Goal: Transaction & Acquisition: Purchase product/service

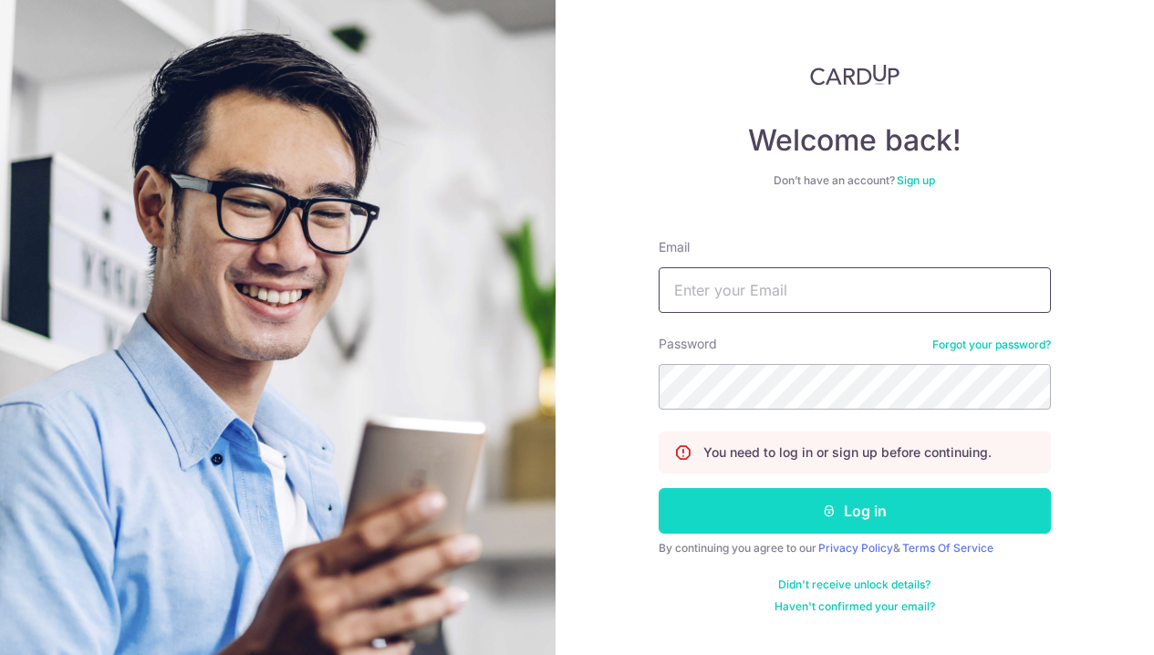
type input "[EMAIL_ADDRESS][DOMAIN_NAME]"
click at [912, 514] on button "Log in" at bounding box center [855, 511] width 392 height 46
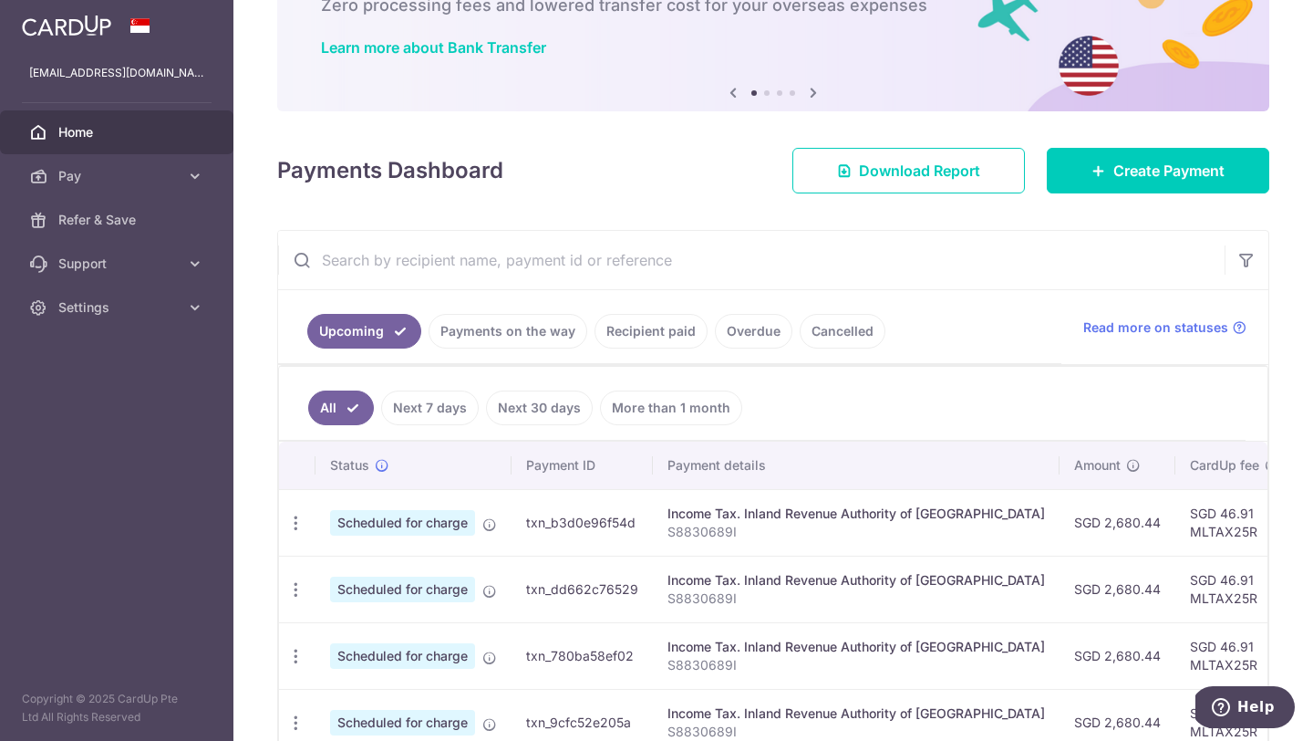
scroll to position [123, 0]
click at [641, 329] on link "Recipient paid" at bounding box center [651, 330] width 113 height 35
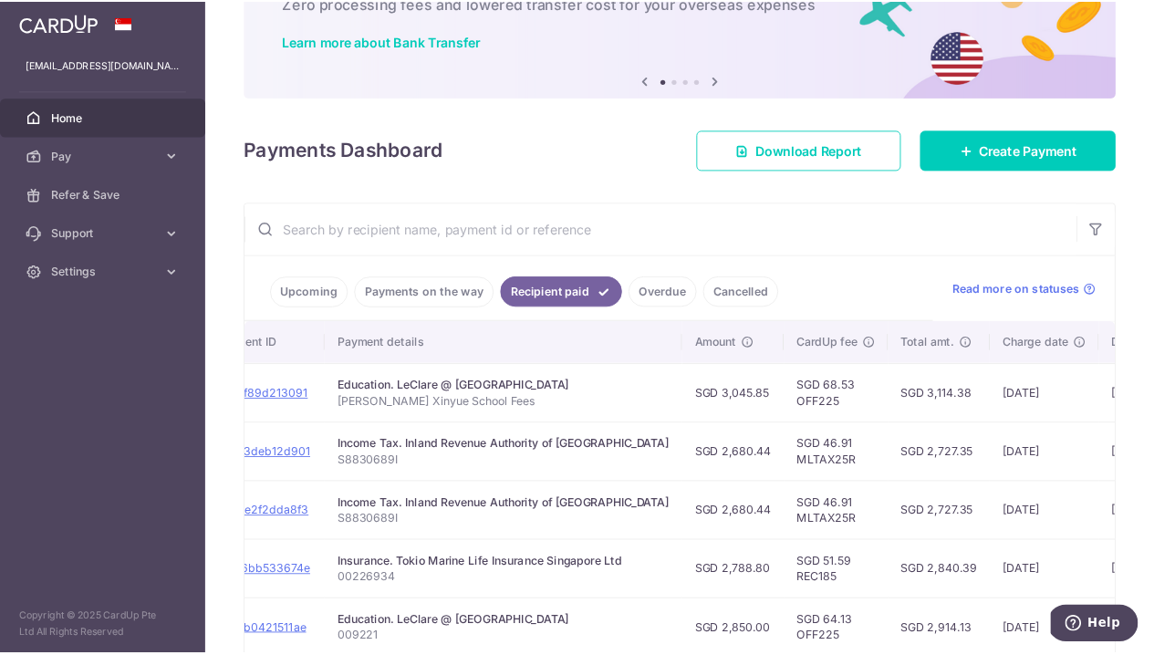
scroll to position [0, 236]
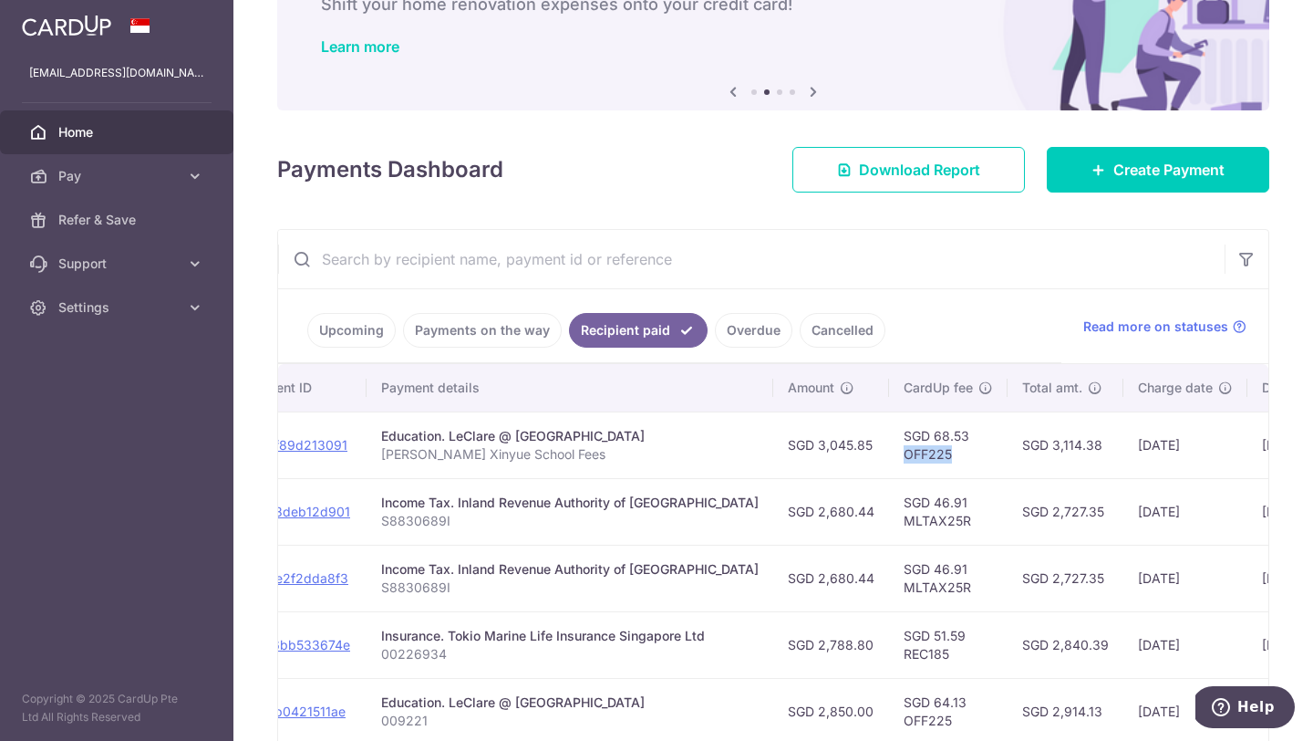
drag, startPoint x: 908, startPoint y: 449, endPoint x: 839, endPoint y: 450, distance: 68.4
click at [889, 450] on td "SGD 68.53 OFF225" at bounding box center [948, 444] width 119 height 67
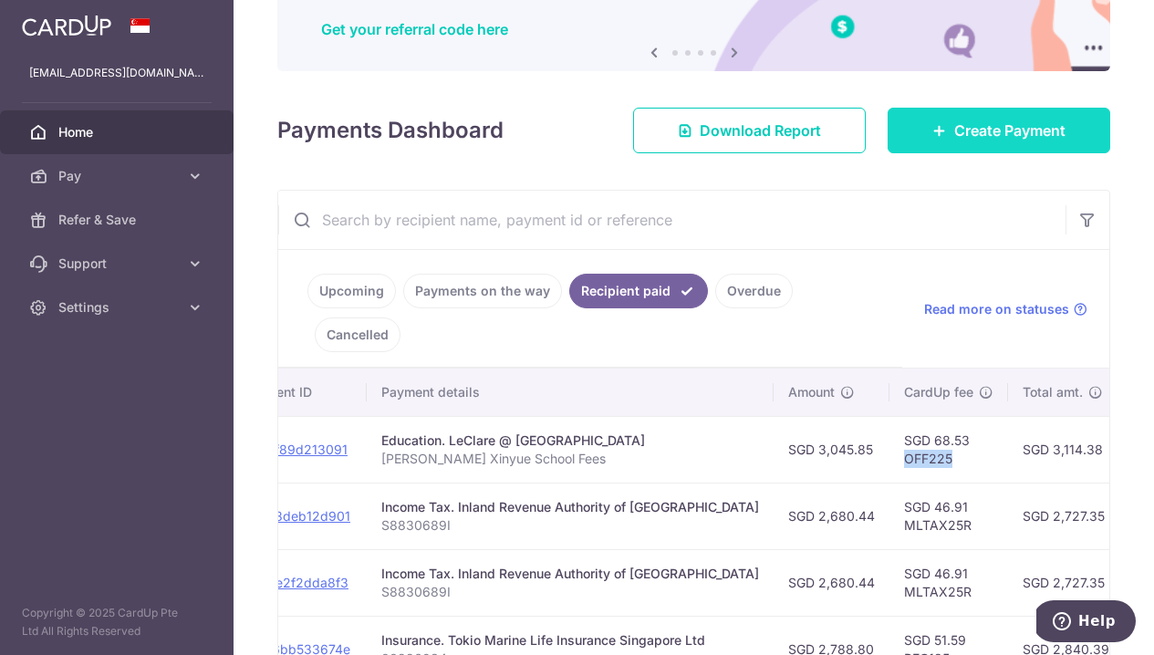
scroll to position [140, 0]
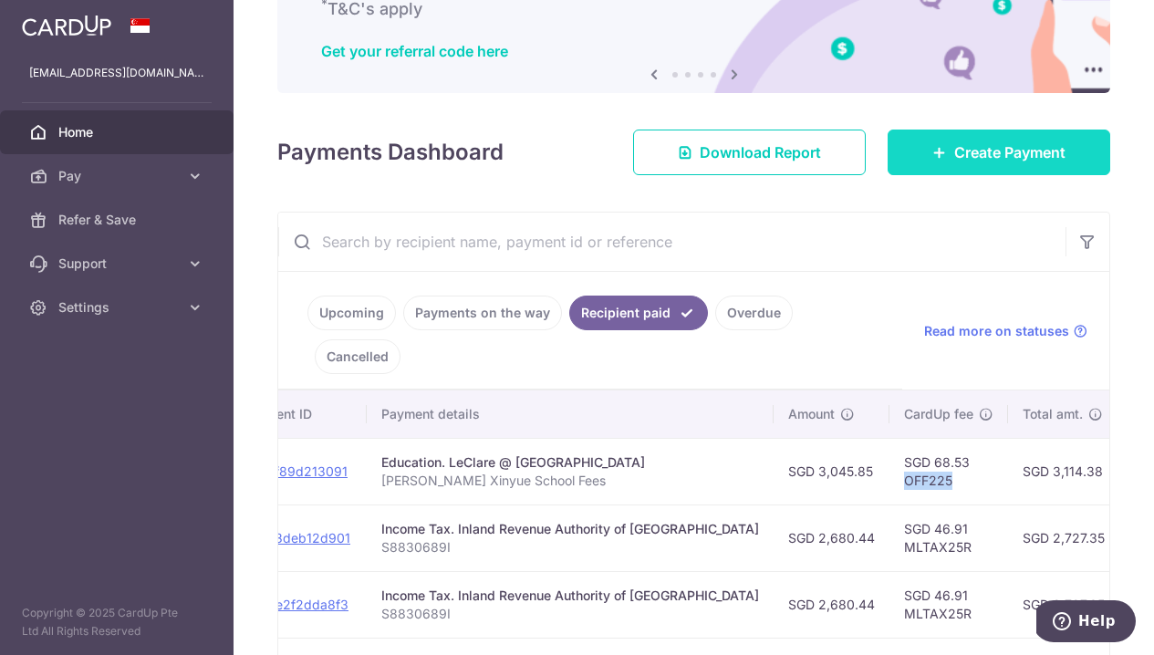
click at [981, 157] on span "Create Payment" at bounding box center [1009, 152] width 111 height 22
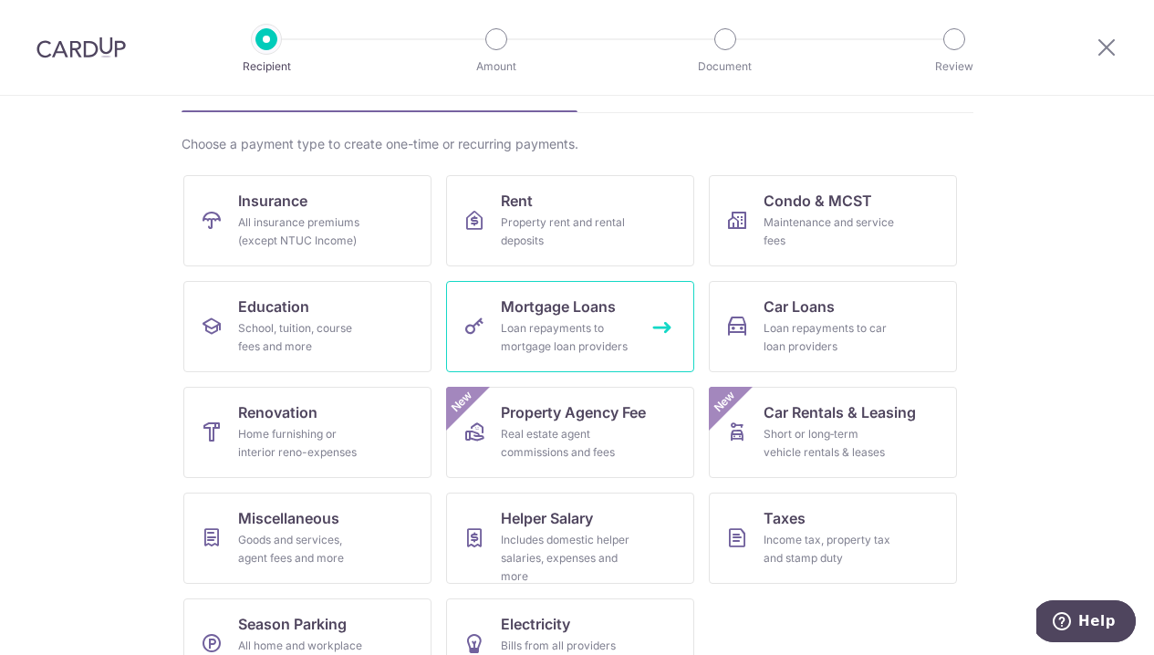
scroll to position [114, 0]
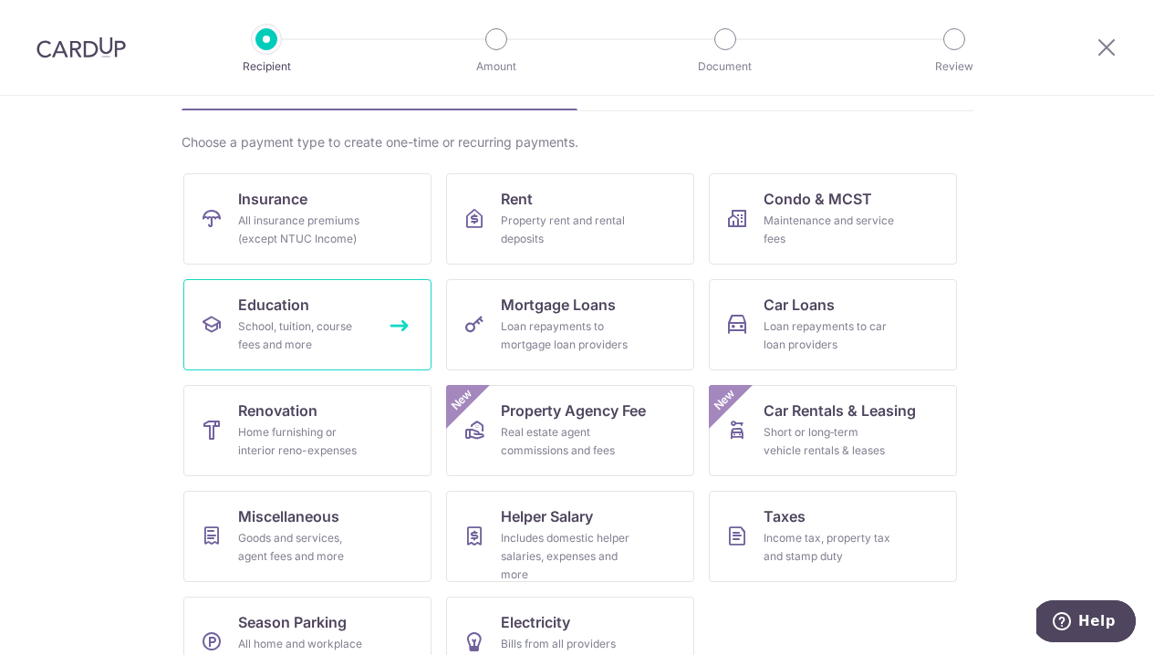
click at [387, 323] on link "Education School, tuition, course fees and more" at bounding box center [307, 324] width 248 height 91
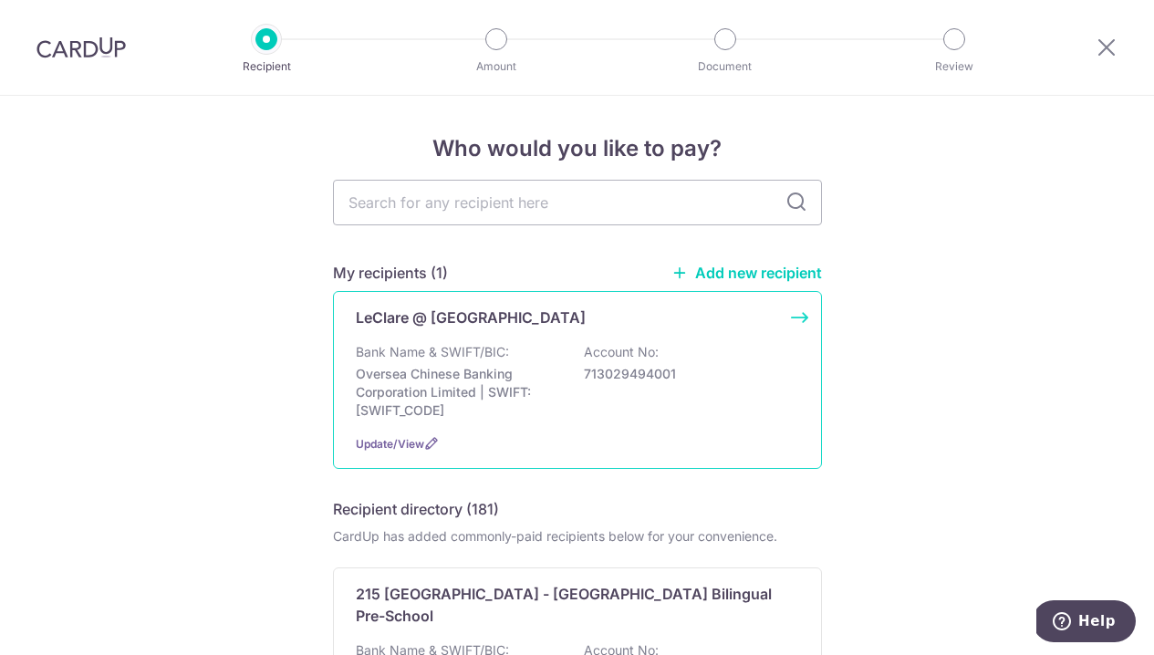
click at [538, 348] on div "Bank Name & SWIFT/BIC: Oversea Chinese Banking Corporation Limited | SWIFT: OCB…" at bounding box center [577, 381] width 443 height 77
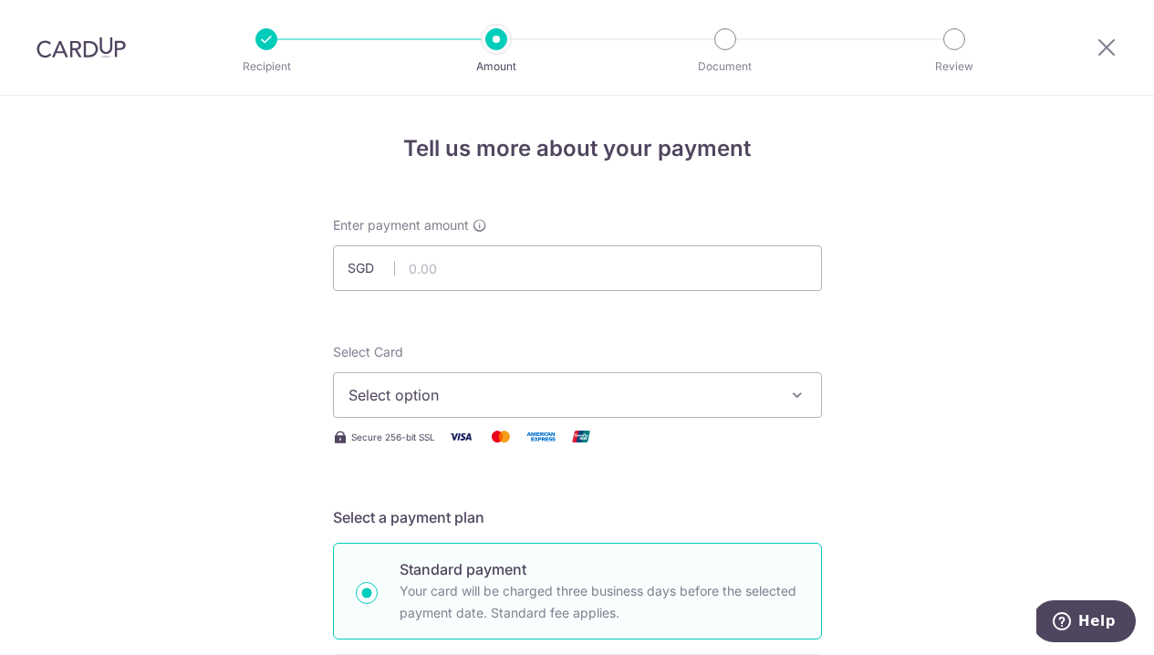
scroll to position [81, 0]
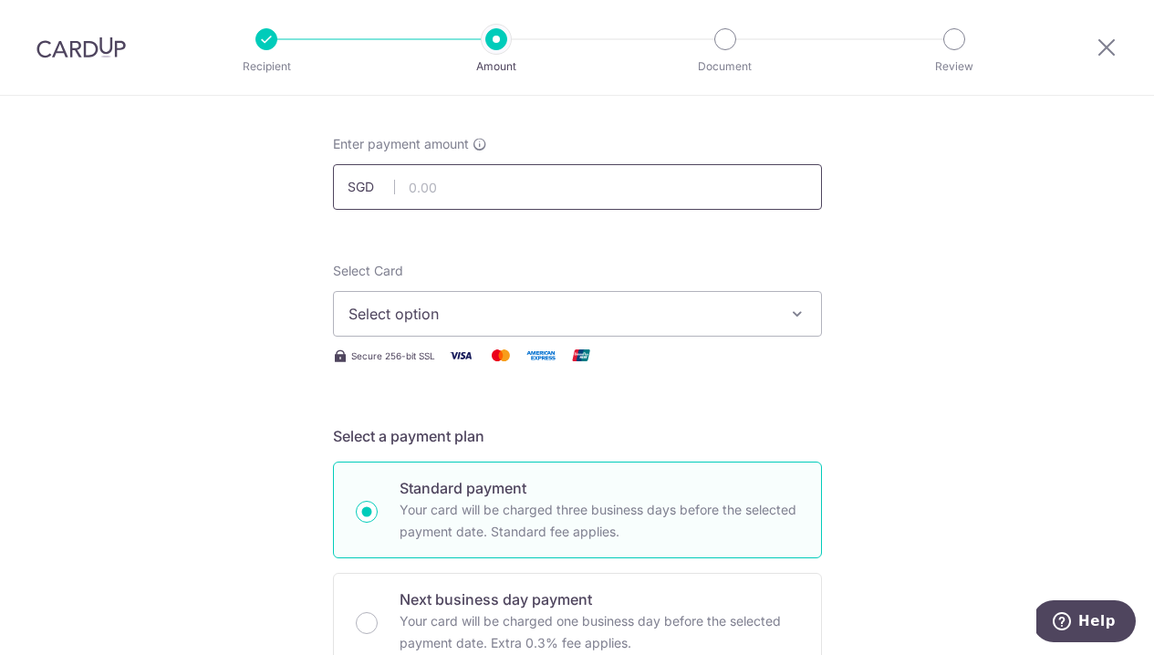
click at [437, 188] on input "text" at bounding box center [577, 187] width 489 height 46
type input "1,250.00"
click at [726, 359] on div "Secure 256-bit SSL" at bounding box center [577, 355] width 489 height 23
click at [564, 304] on span "Select option" at bounding box center [560, 314] width 425 height 22
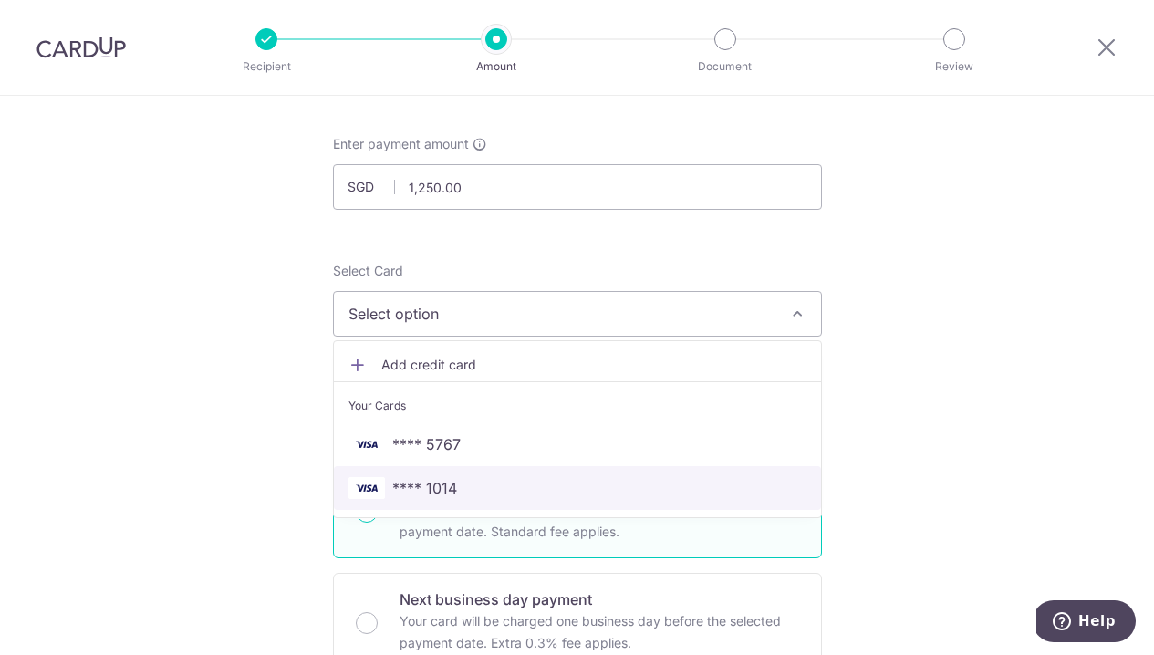
click at [642, 493] on span "**** 1014" at bounding box center [577, 488] width 458 height 22
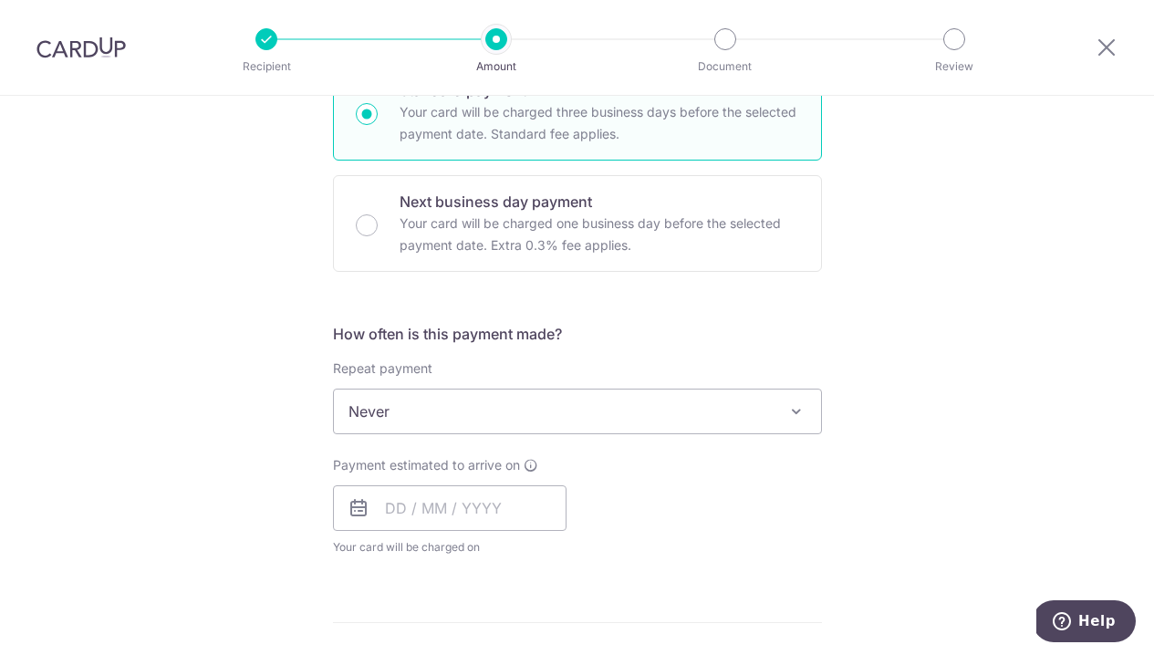
scroll to position [484, 0]
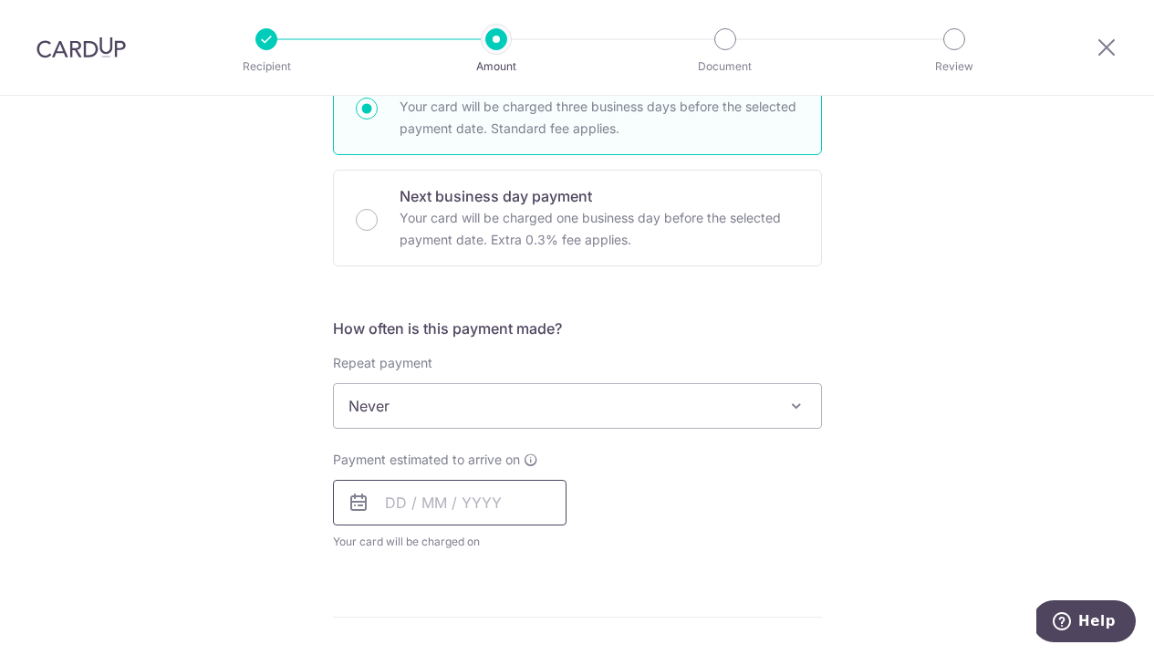
click at [503, 493] on input "text" at bounding box center [449, 503] width 233 height 46
click at [767, 501] on div "Payment estimated to arrive on Prev Next Oct Nov Dec 2025 2026 2027 2028 2029 2…" at bounding box center [577, 501] width 511 height 100
click at [492, 497] on input "text" at bounding box center [449, 503] width 233 height 46
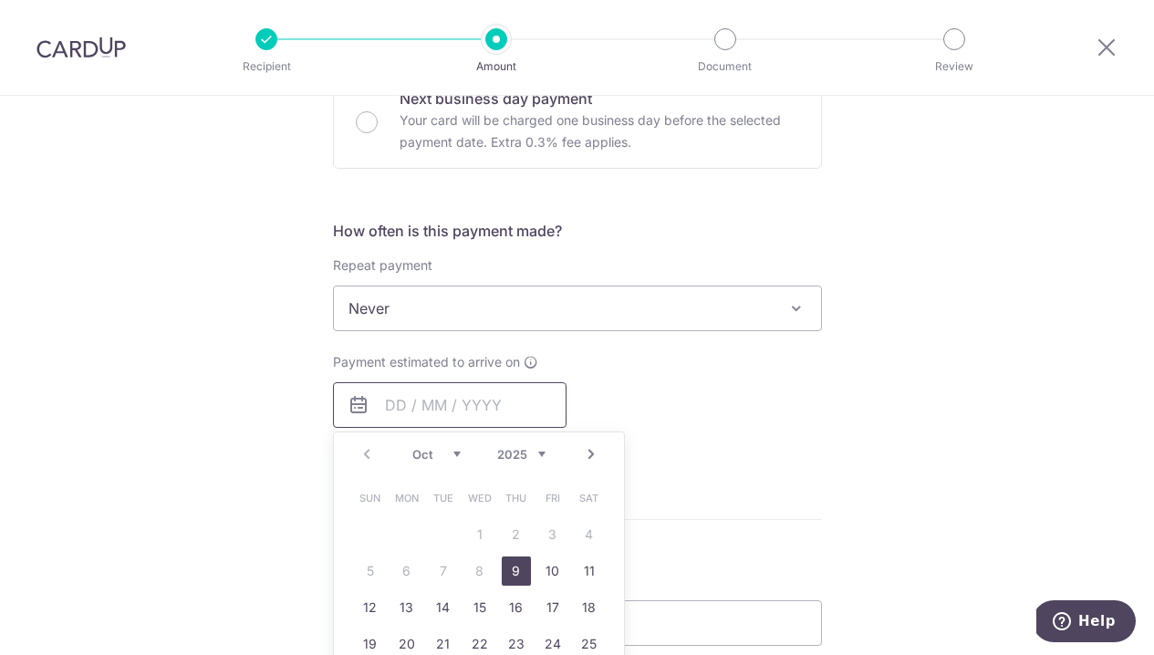
scroll to position [649, 0]
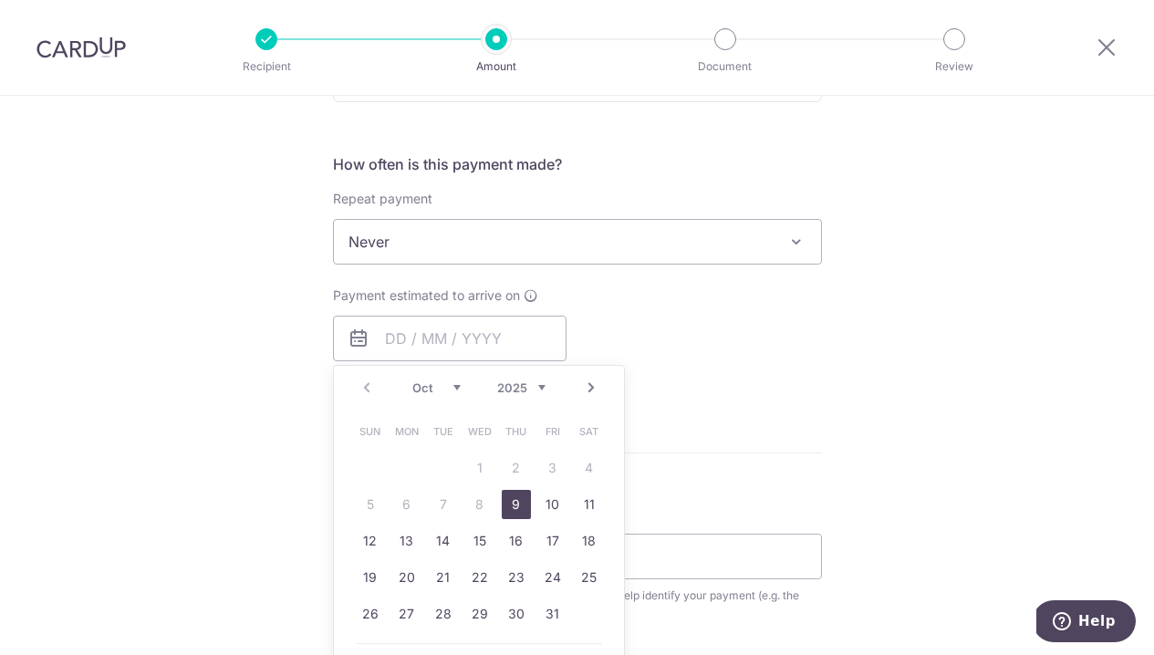
click at [514, 503] on link "9" at bounding box center [516, 504] width 29 height 29
type input "09/10/2025"
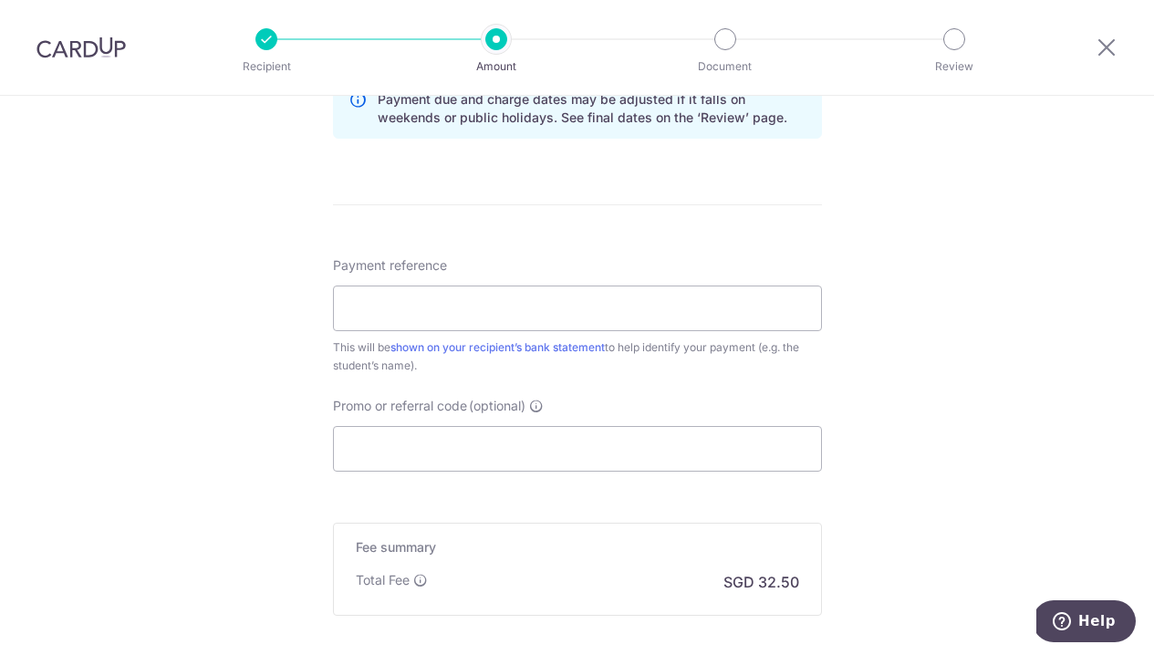
scroll to position [936, 0]
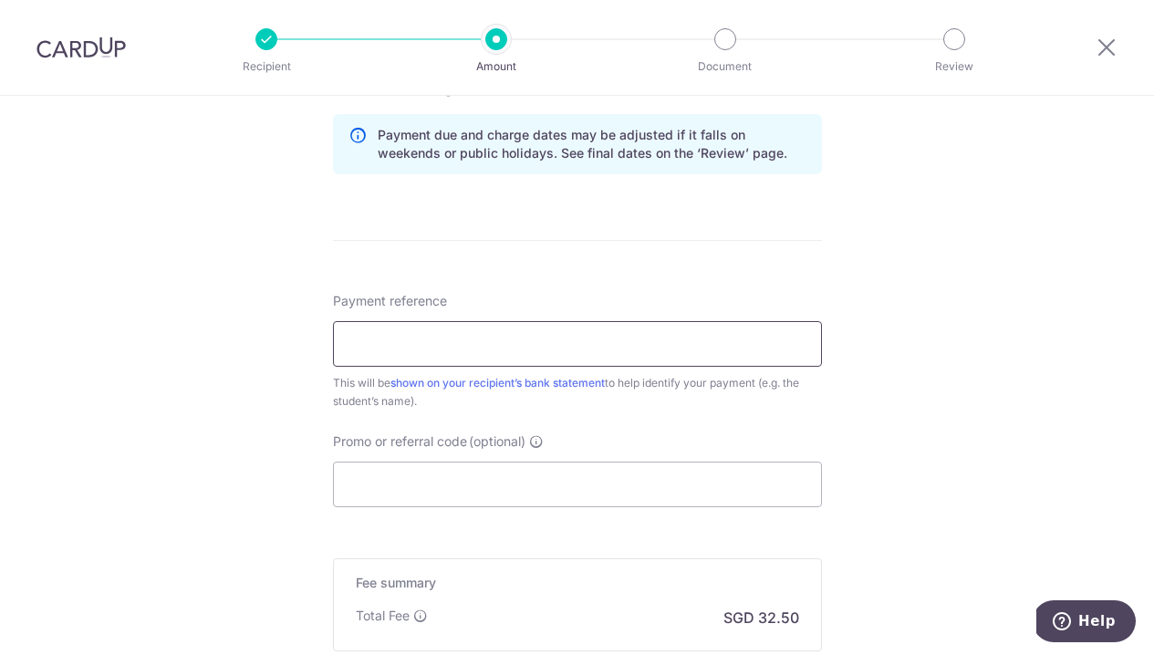
click at [683, 342] on input "Payment reference" at bounding box center [577, 344] width 489 height 46
click at [925, 379] on div "Tell us more about your payment Enter payment amount SGD 1,250.00 1250.00 Selec…" at bounding box center [577, 22] width 1154 height 1725
click at [653, 348] on input "Payment reference" at bounding box center [577, 344] width 489 height 46
type input "009875"
click at [624, 492] on input "Promo or referral code (optional)" at bounding box center [577, 485] width 489 height 46
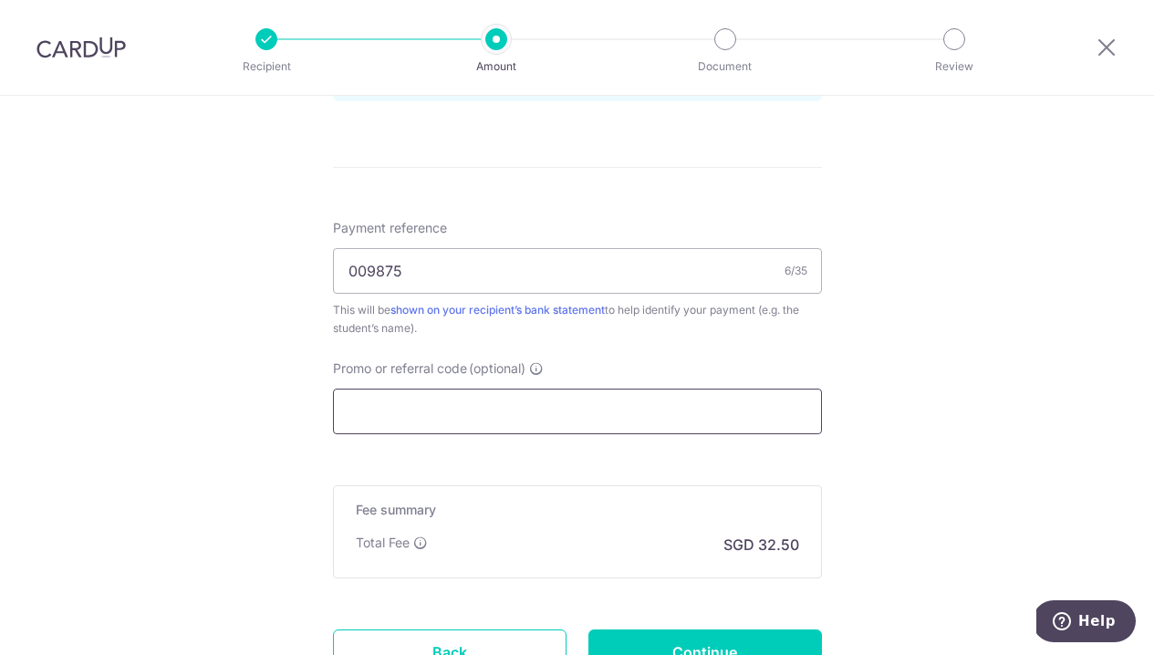
scroll to position [1043, 0]
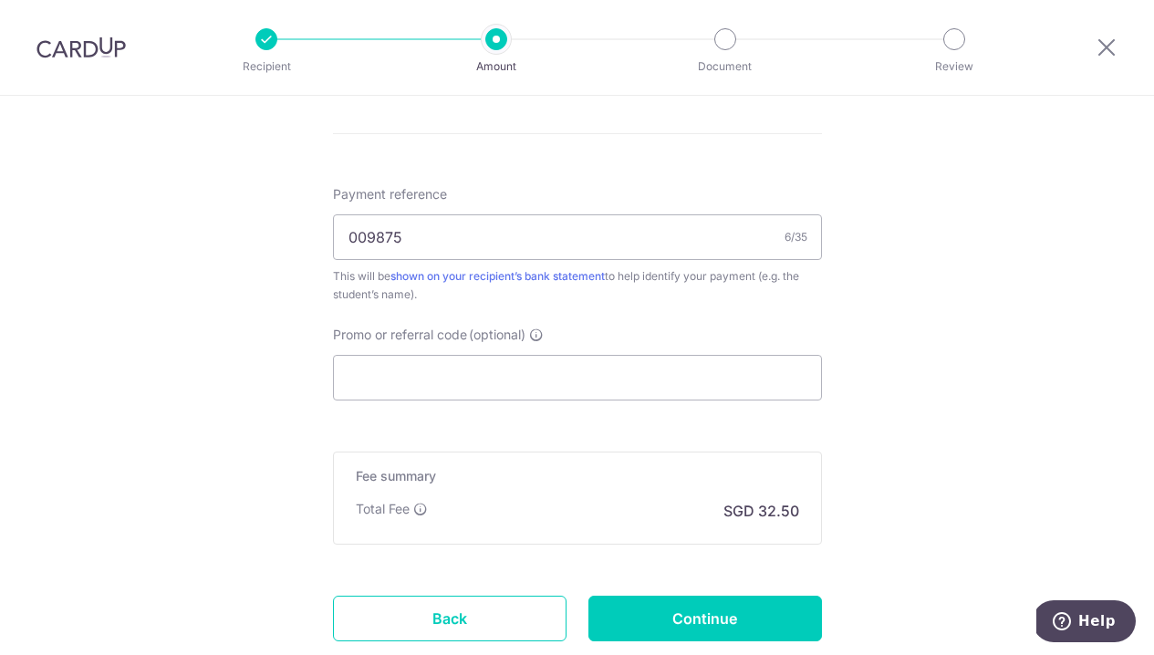
click at [653, 539] on div "Fee summary Base fee Extend fee Next-day fee Total Fee SGD 32.50" at bounding box center [577, 497] width 489 height 93
click at [565, 366] on input "Promo or referral code (optional)" at bounding box center [577, 378] width 489 height 46
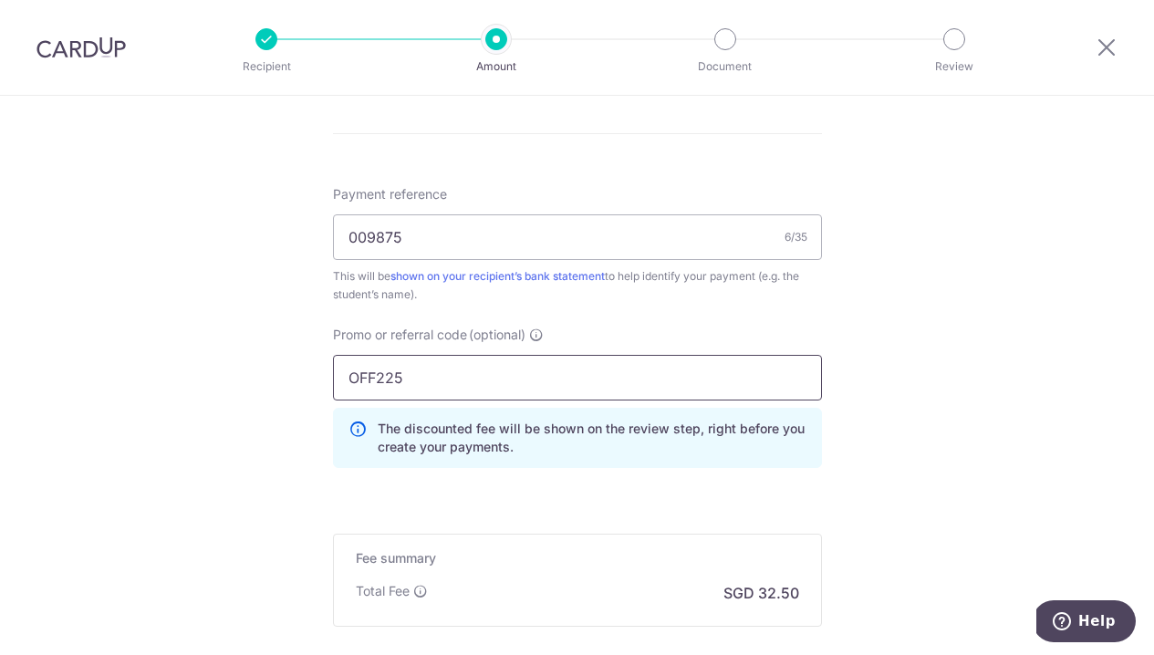
type input "OFF225"
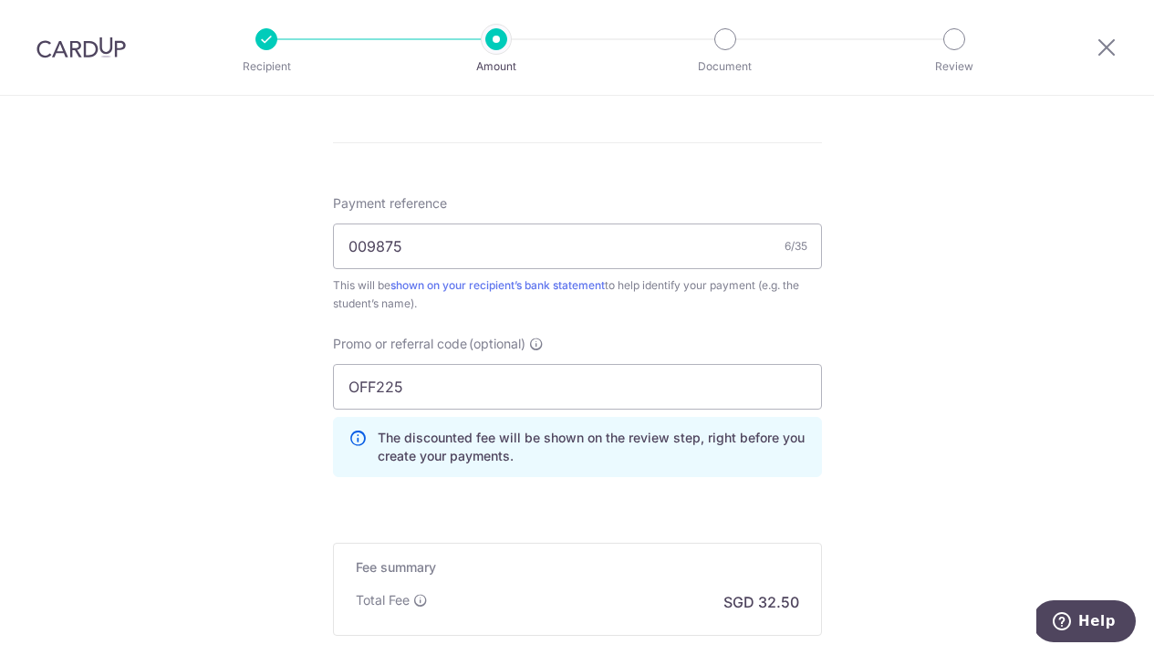
scroll to position [1248, 0]
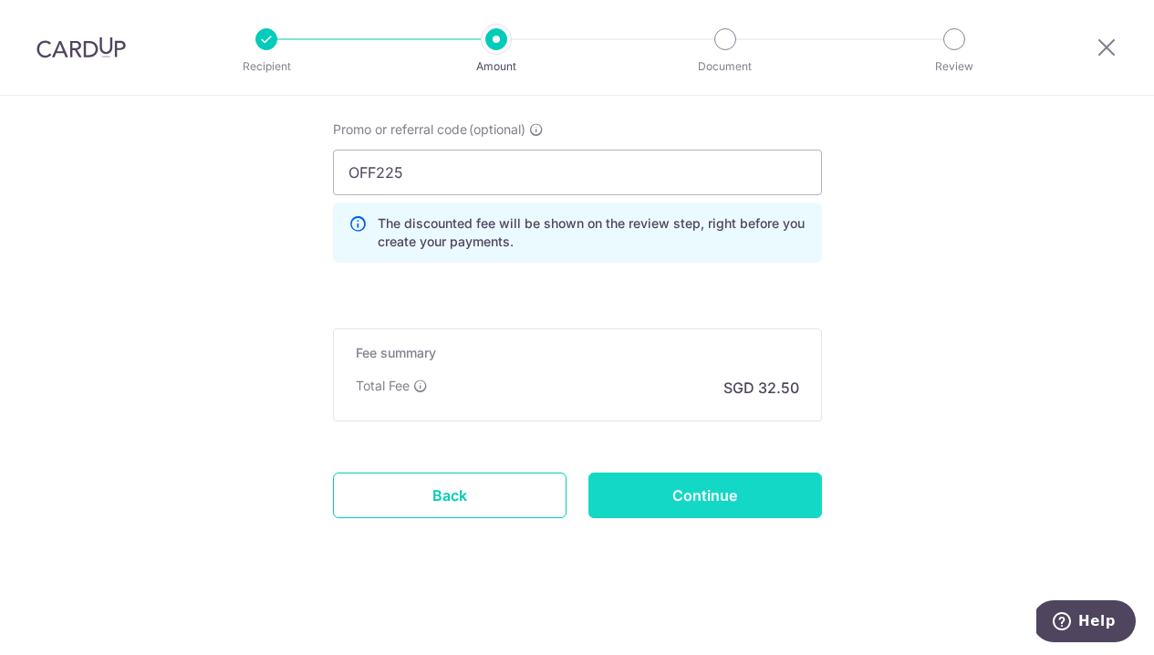
click at [798, 498] on input "Continue" at bounding box center [704, 495] width 233 height 46
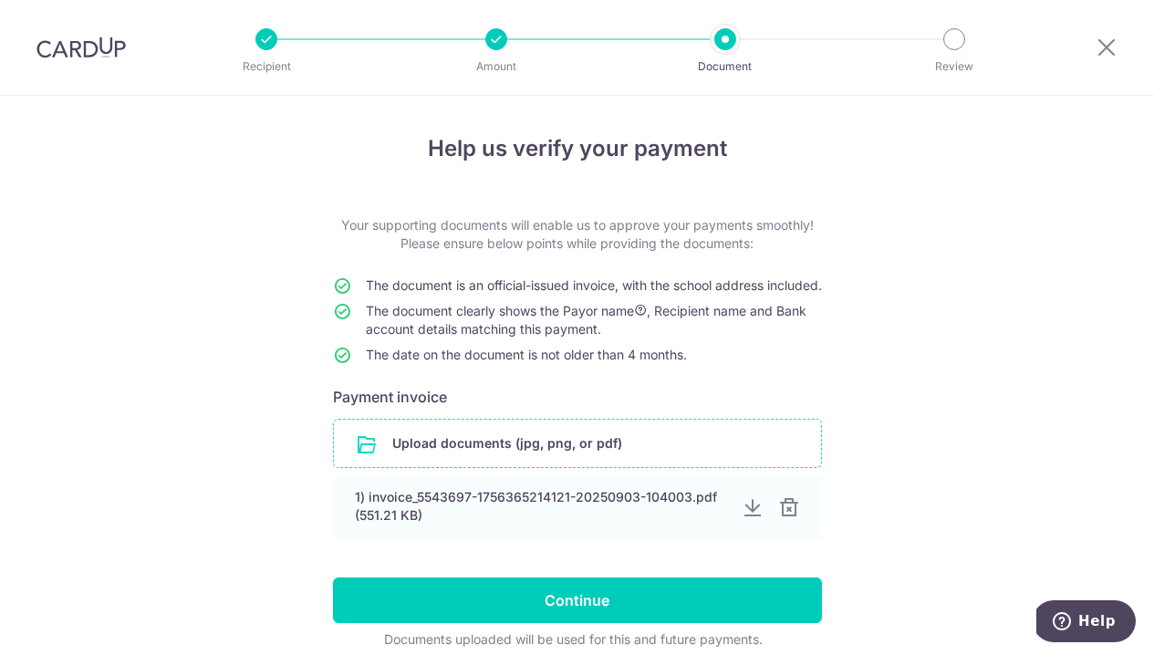
click at [576, 459] on input "file" at bounding box center [577, 443] width 487 height 47
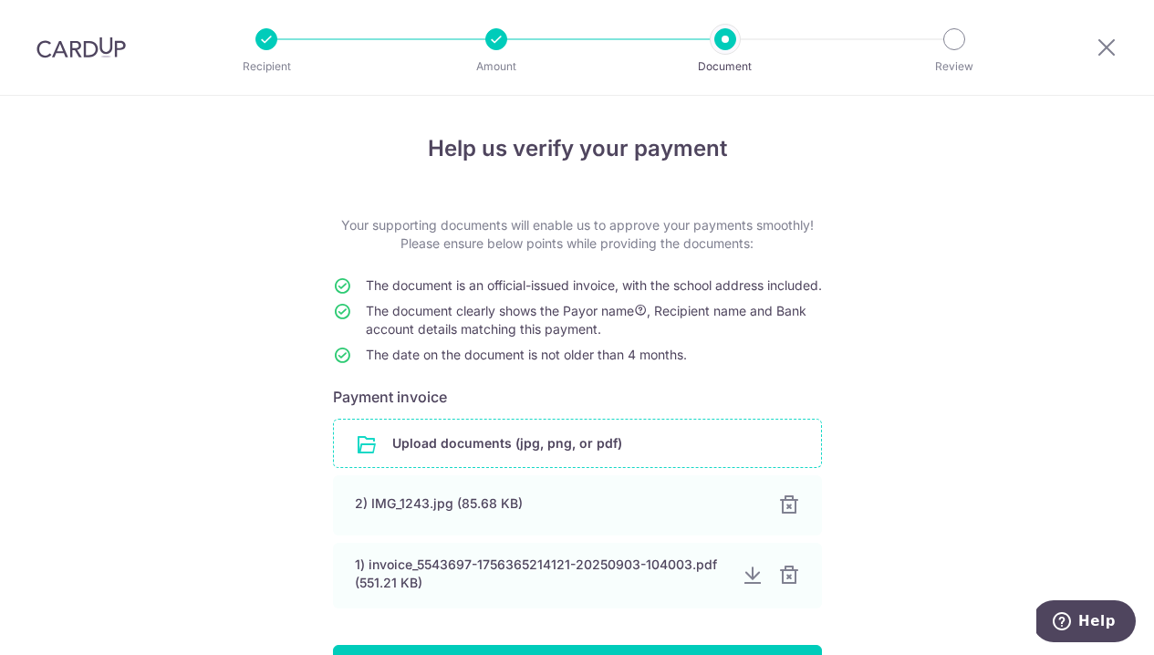
click at [426, 461] on input "file" at bounding box center [577, 443] width 487 height 47
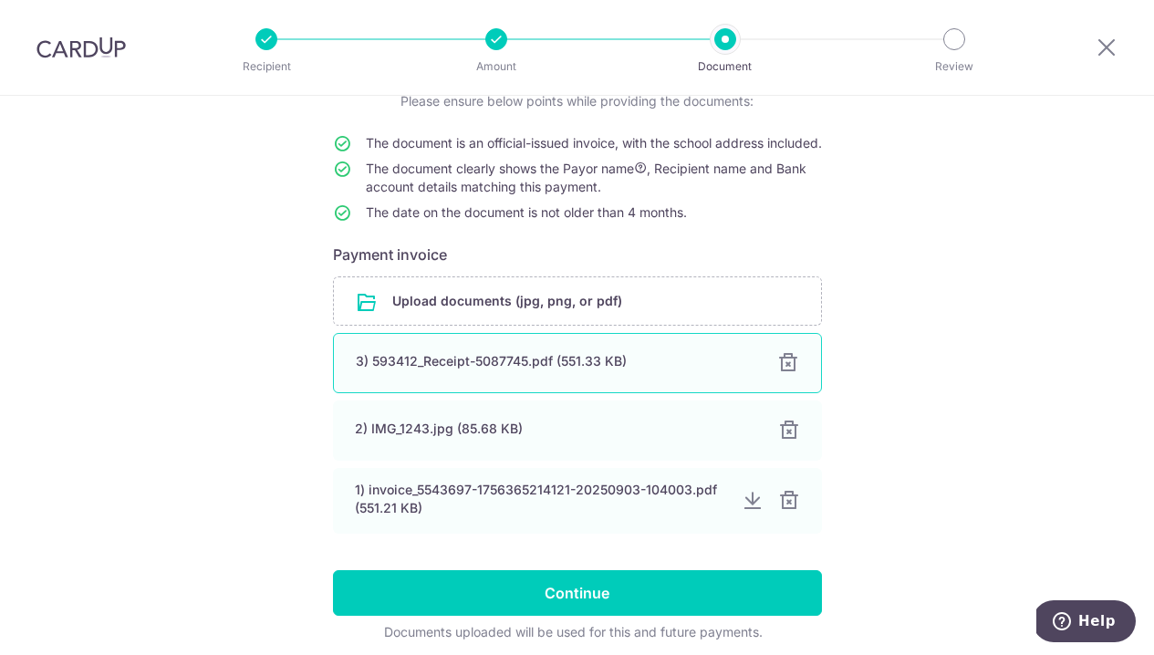
scroll to position [233, 0]
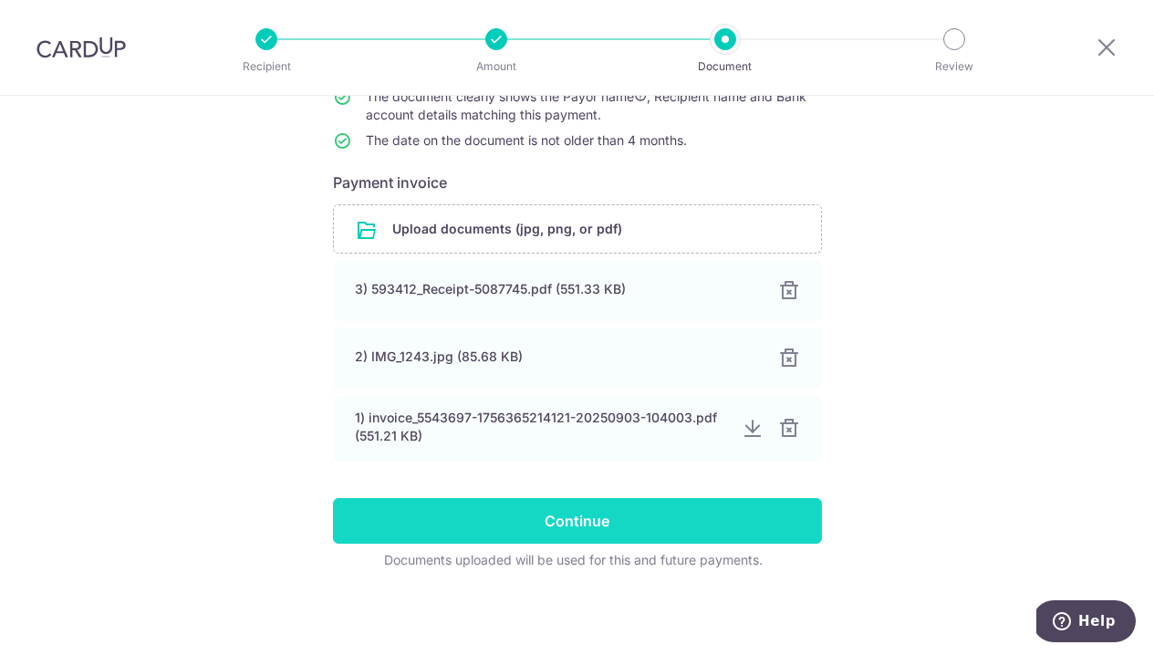
click at [545, 523] on input "Continue" at bounding box center [577, 521] width 489 height 46
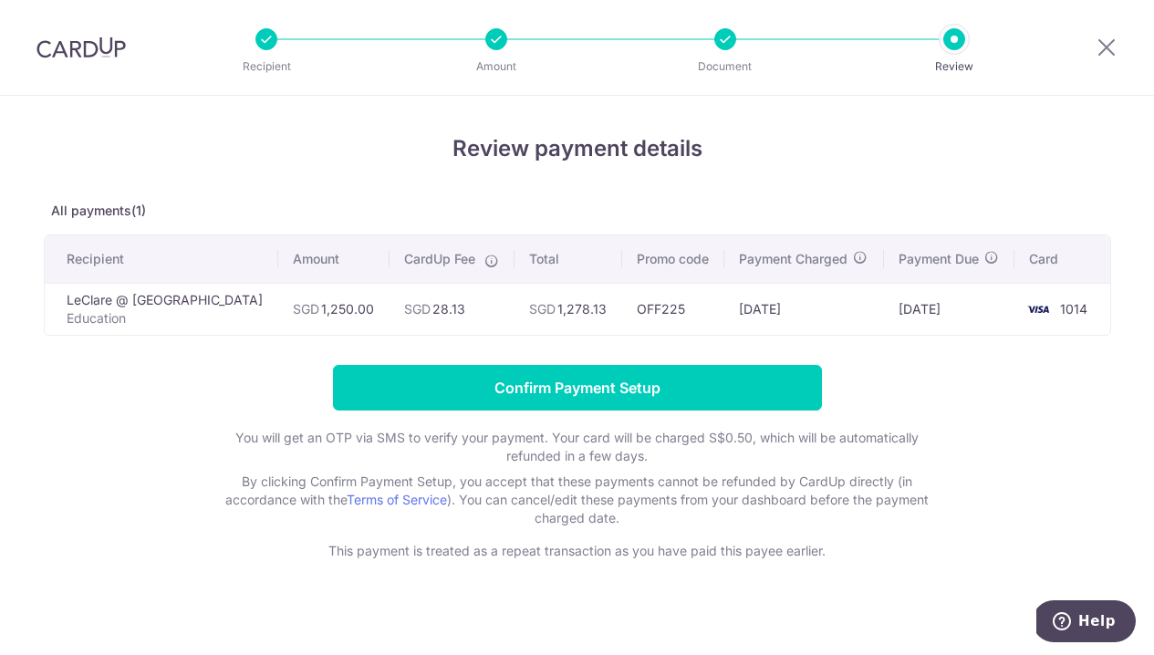
scroll to position [13, 0]
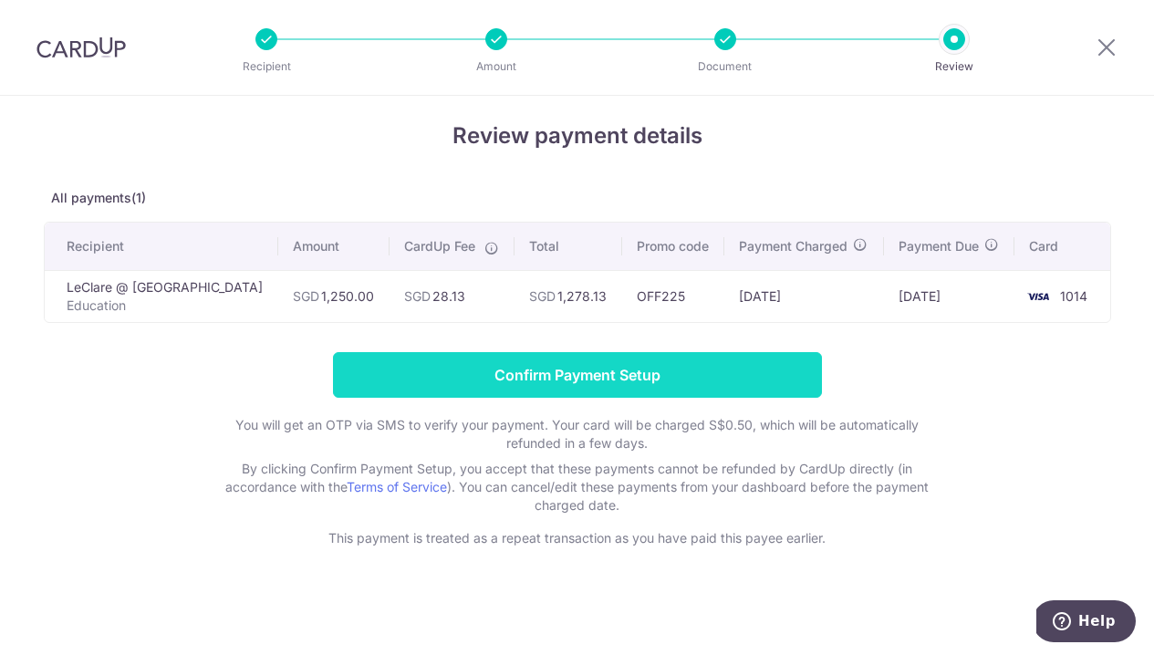
click at [608, 384] on input "Confirm Payment Setup" at bounding box center [577, 375] width 489 height 46
